Goal: Task Accomplishment & Management: Use online tool/utility

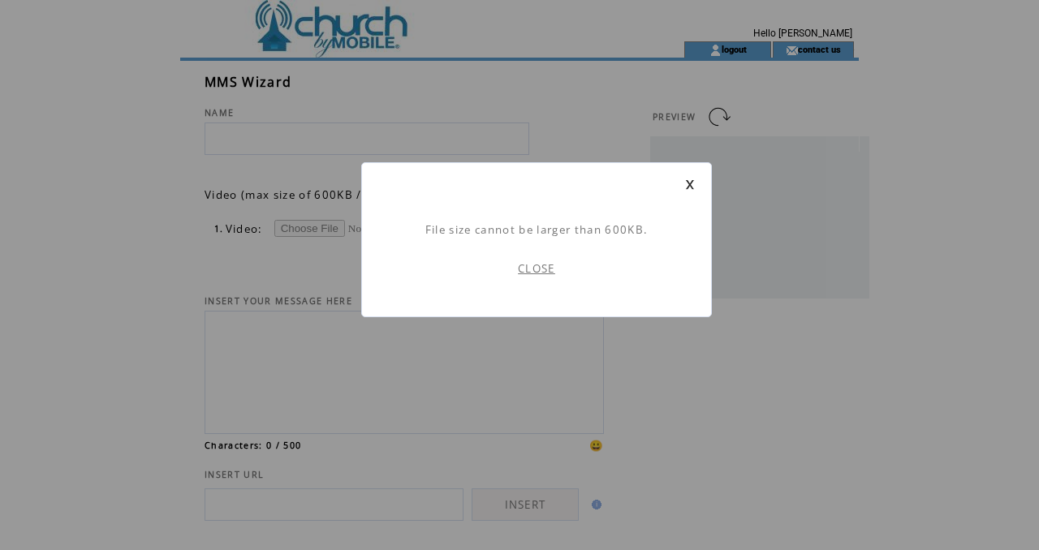
scroll to position [144, 0]
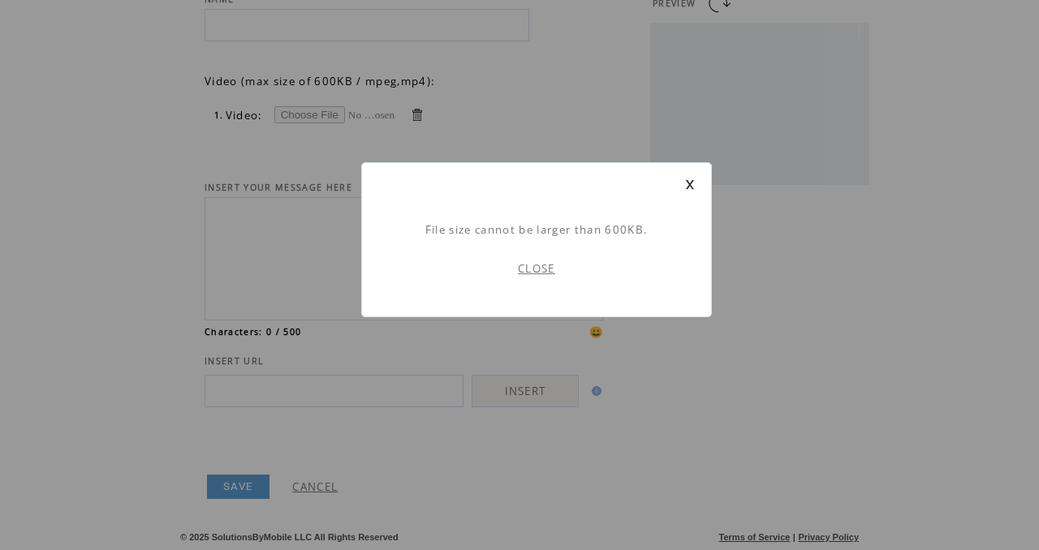
click at [683, 182] on td at bounding box center [536, 184] width 317 height 11
click at [698, 185] on div "File size cannot be larger than 600KB. CLOSE" at bounding box center [536, 239] width 351 height 155
click at [689, 186] on link at bounding box center [690, 184] width 10 height 11
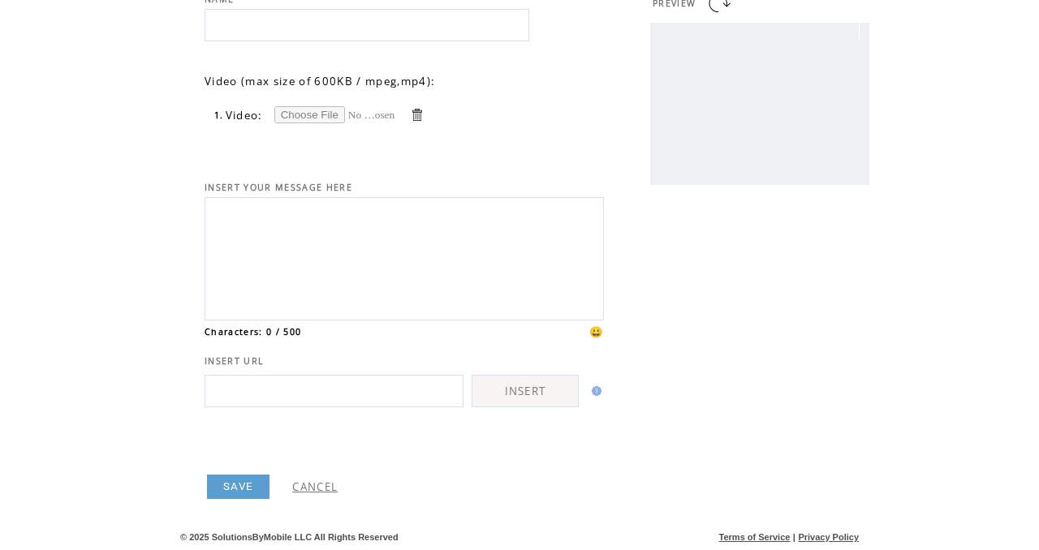
scroll to position [0, 0]
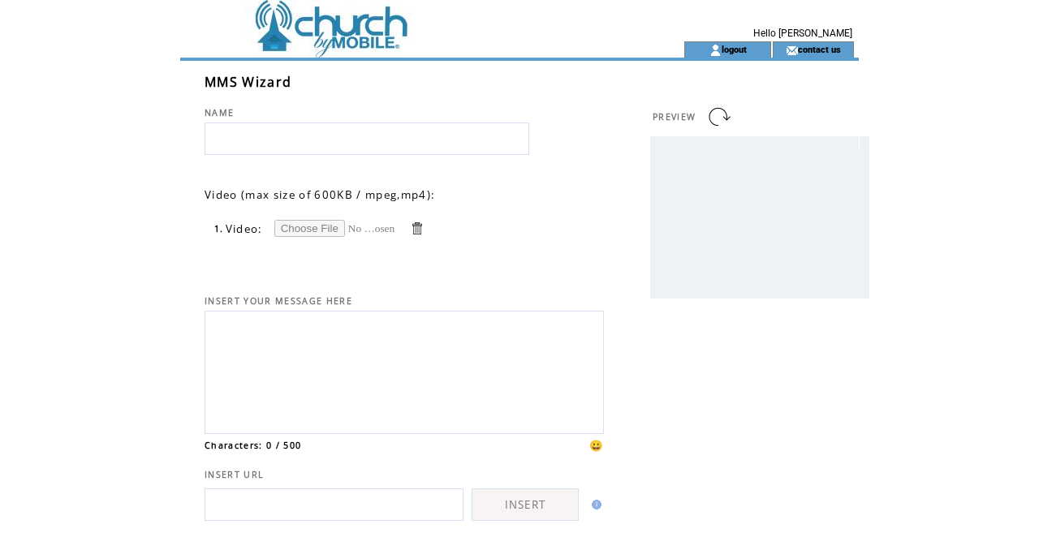
click at [412, 225] on link at bounding box center [416, 228] width 15 height 15
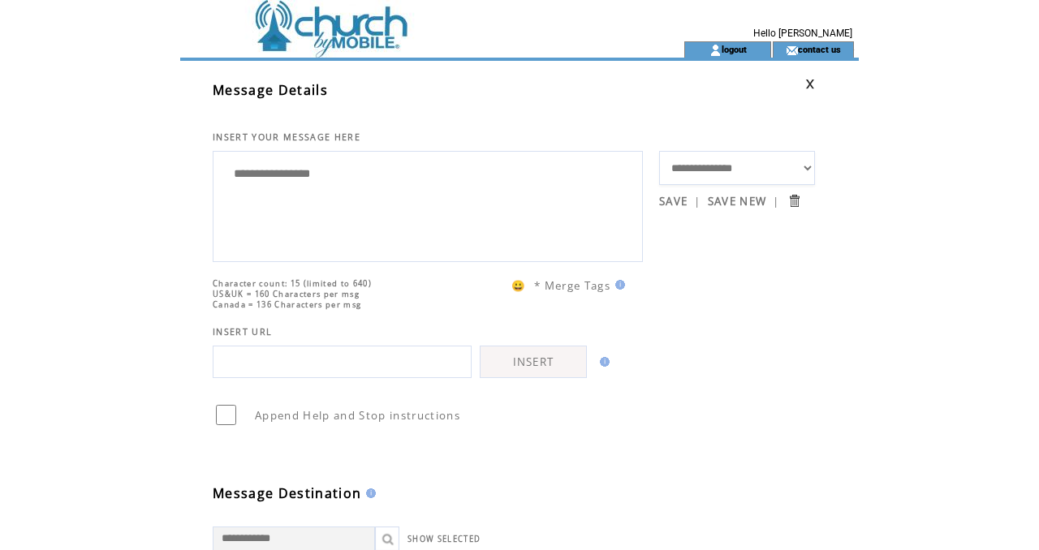
type textarea "**********"
